Goal: Task Accomplishment & Management: Manage account settings

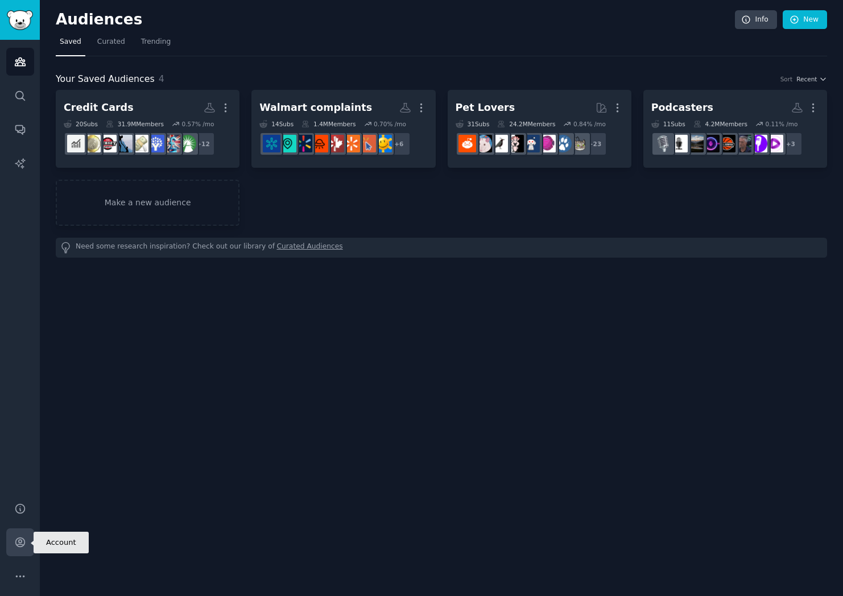
click at [28, 545] on link "Account" at bounding box center [20, 542] width 28 height 28
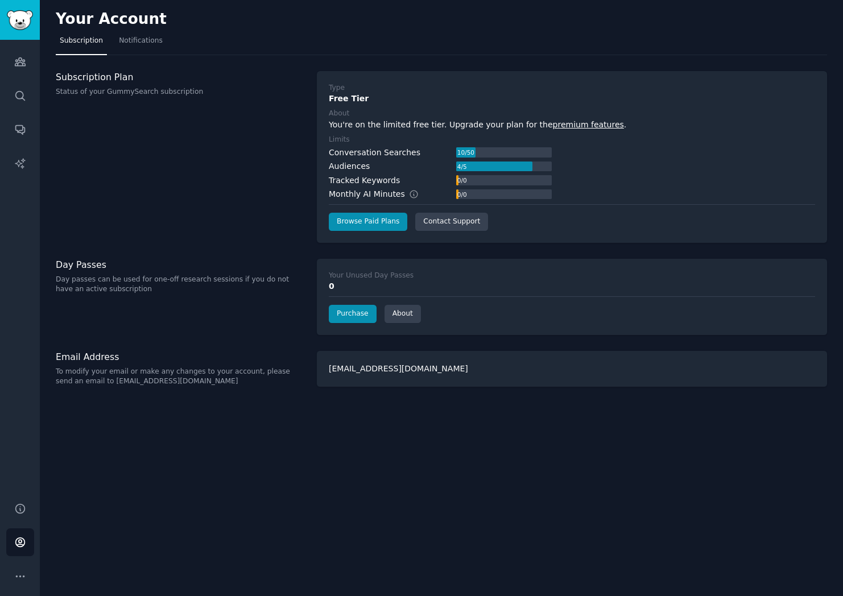
click at [407, 342] on div "Your Account Subscription Notifications Subscription Plan Status of your GummyS…" at bounding box center [441, 298] width 803 height 596
click at [15, 586] on button "More" at bounding box center [20, 576] width 28 height 28
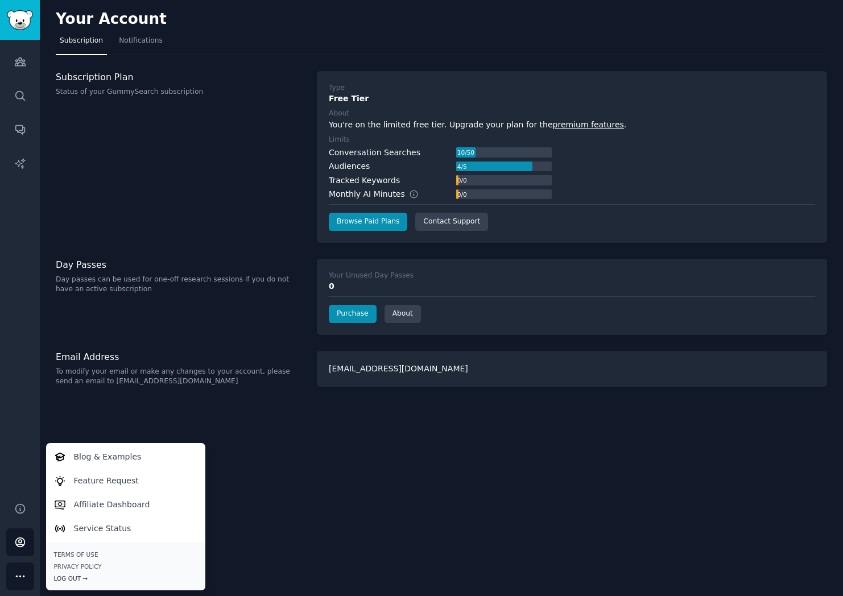
click at [62, 574] on div "Log Out →" at bounding box center [125, 578] width 143 height 8
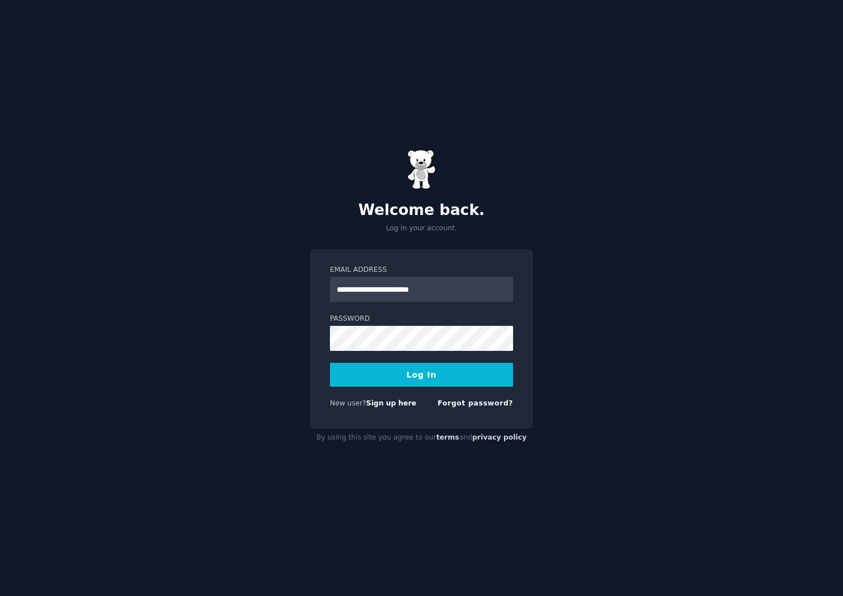
type input "**********"
click at [330, 363] on button "Log In" at bounding box center [421, 375] width 183 height 24
